Goal: Task Accomplishment & Management: Manage account settings

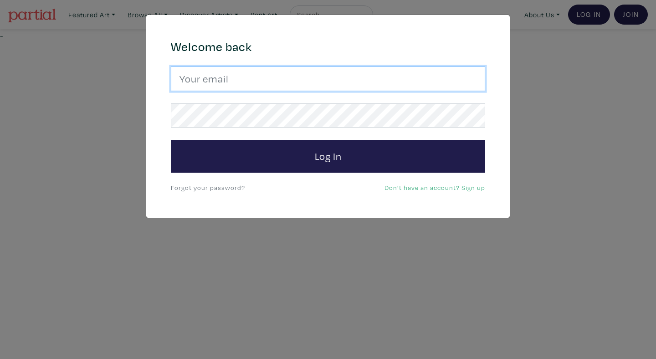
click at [366, 68] on input "email" at bounding box center [328, 79] width 314 height 25
type input "anoomub45@gmail.com"
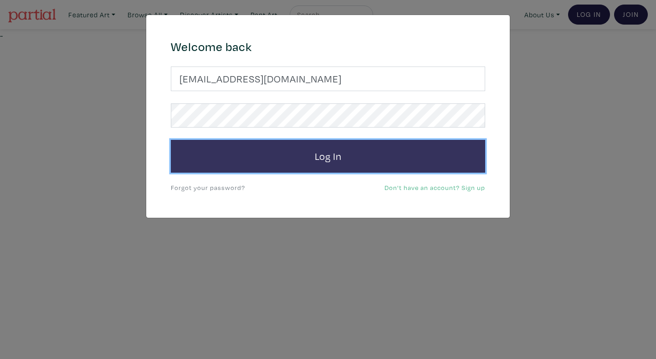
click at [305, 157] on button "Log In" at bounding box center [328, 156] width 314 height 33
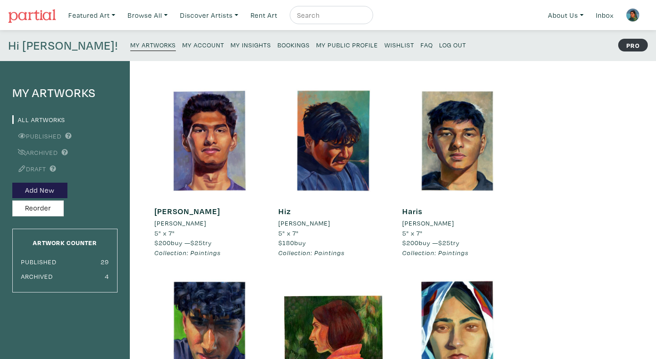
click at [231, 42] on small "My Insights" at bounding box center [251, 45] width 41 height 9
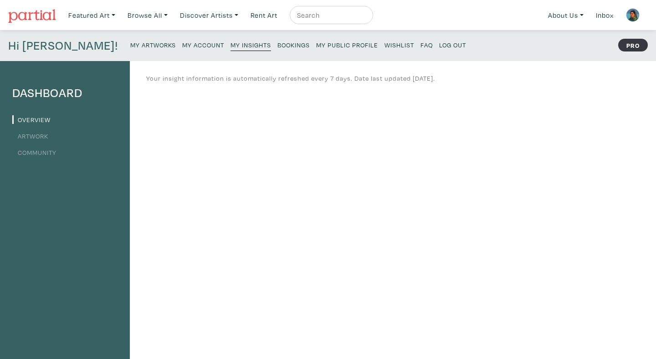
click at [277, 47] on small "Bookings" at bounding box center [293, 45] width 32 height 9
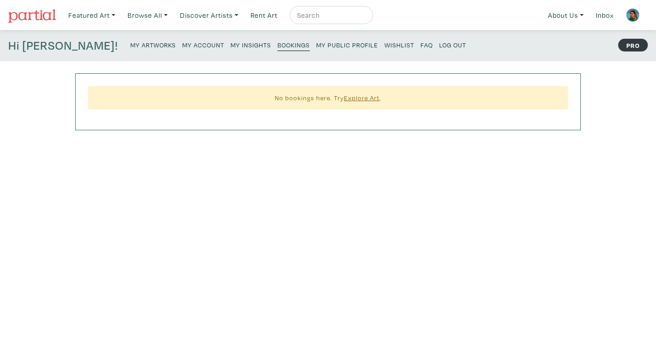
click at [182, 45] on small "My Account" at bounding box center [203, 45] width 42 height 9
